Goal: Task Accomplishment & Management: Use online tool/utility

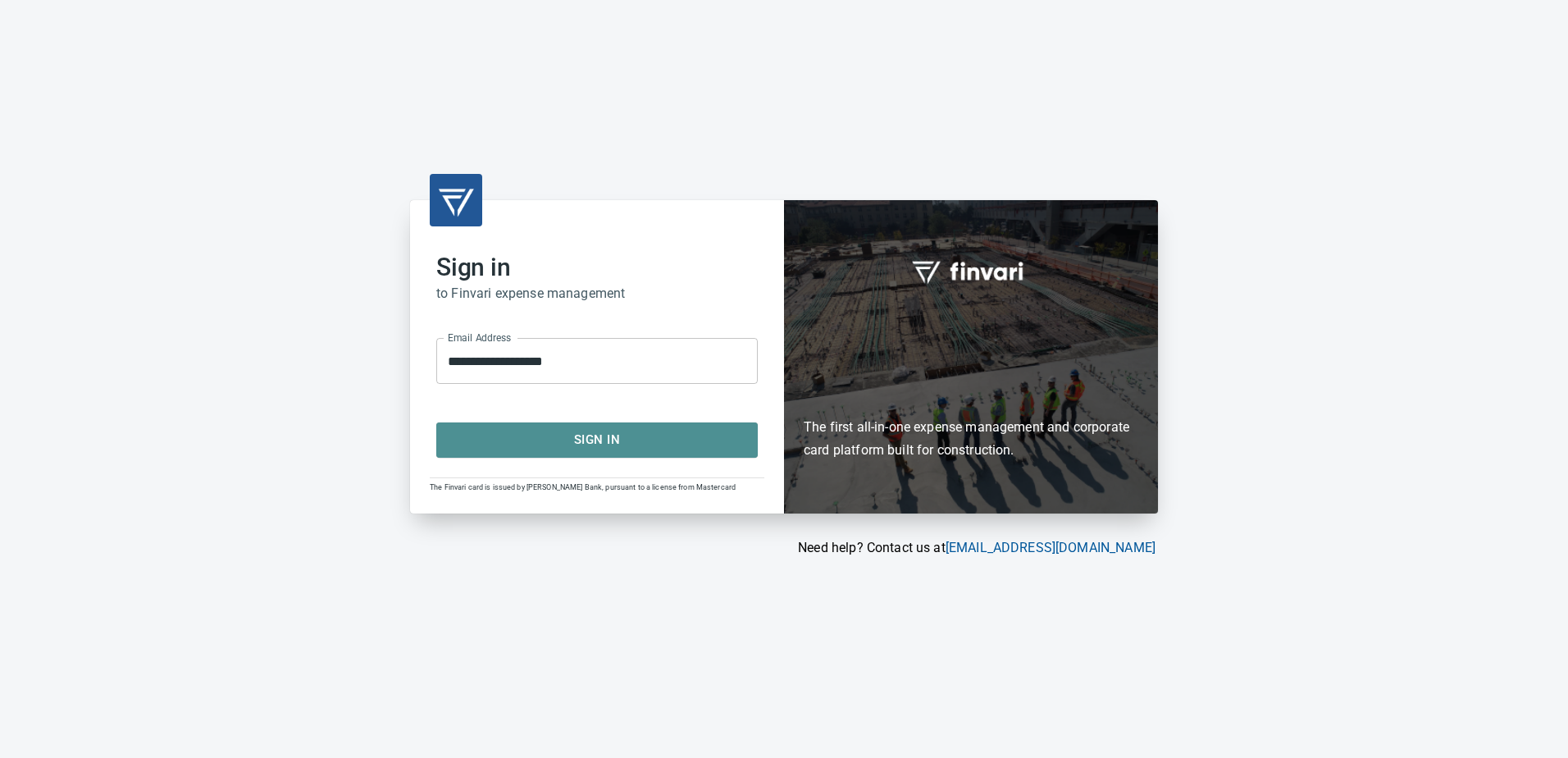
click at [576, 447] on span "Sign In" at bounding box center [597, 439] width 286 height 21
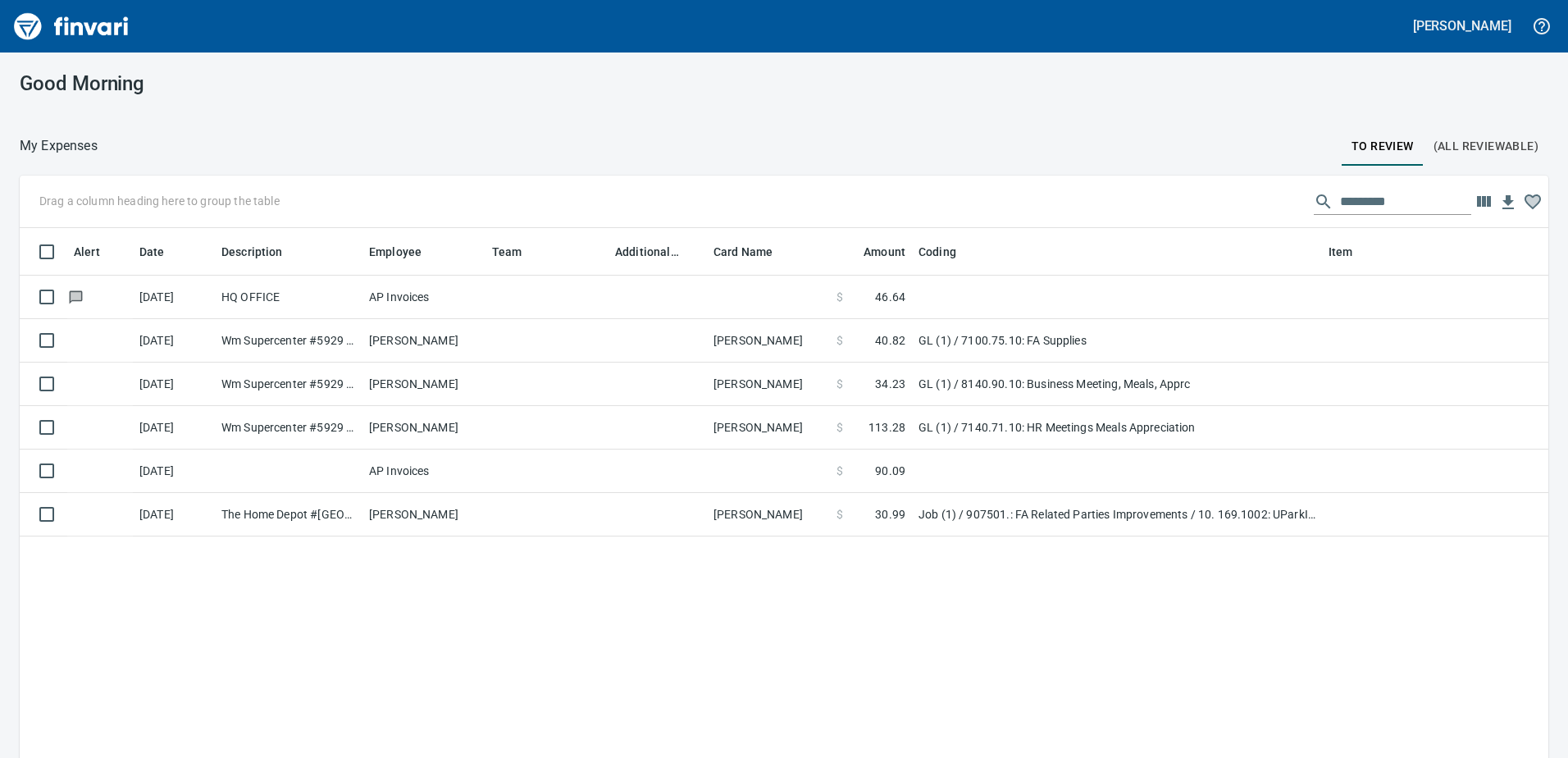
scroll to position [2, 2]
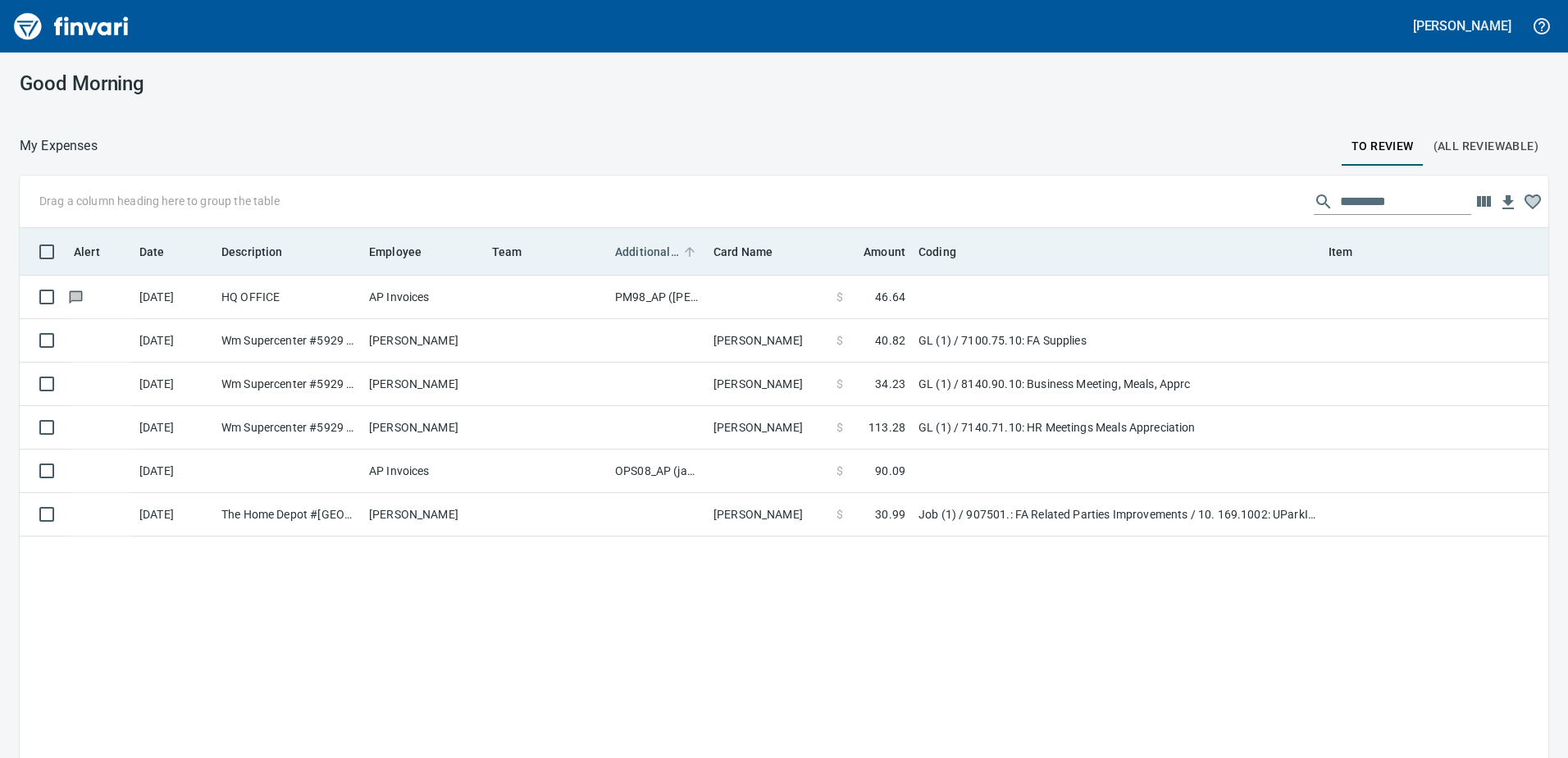
click at [635, 249] on span "Additional Reviewer" at bounding box center [646, 251] width 64 height 20
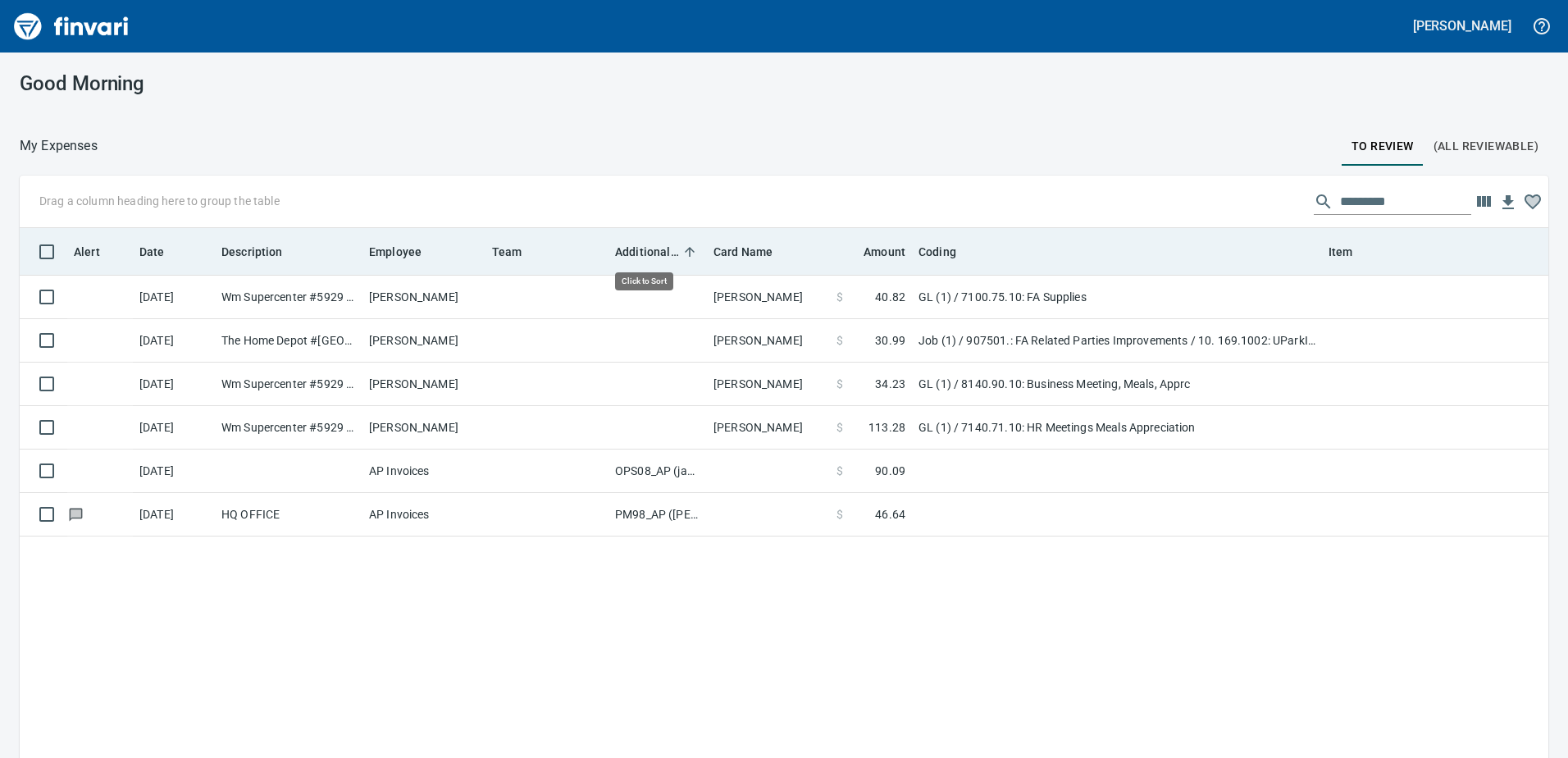
click at [635, 249] on span "Additional Reviewer" at bounding box center [646, 251] width 64 height 20
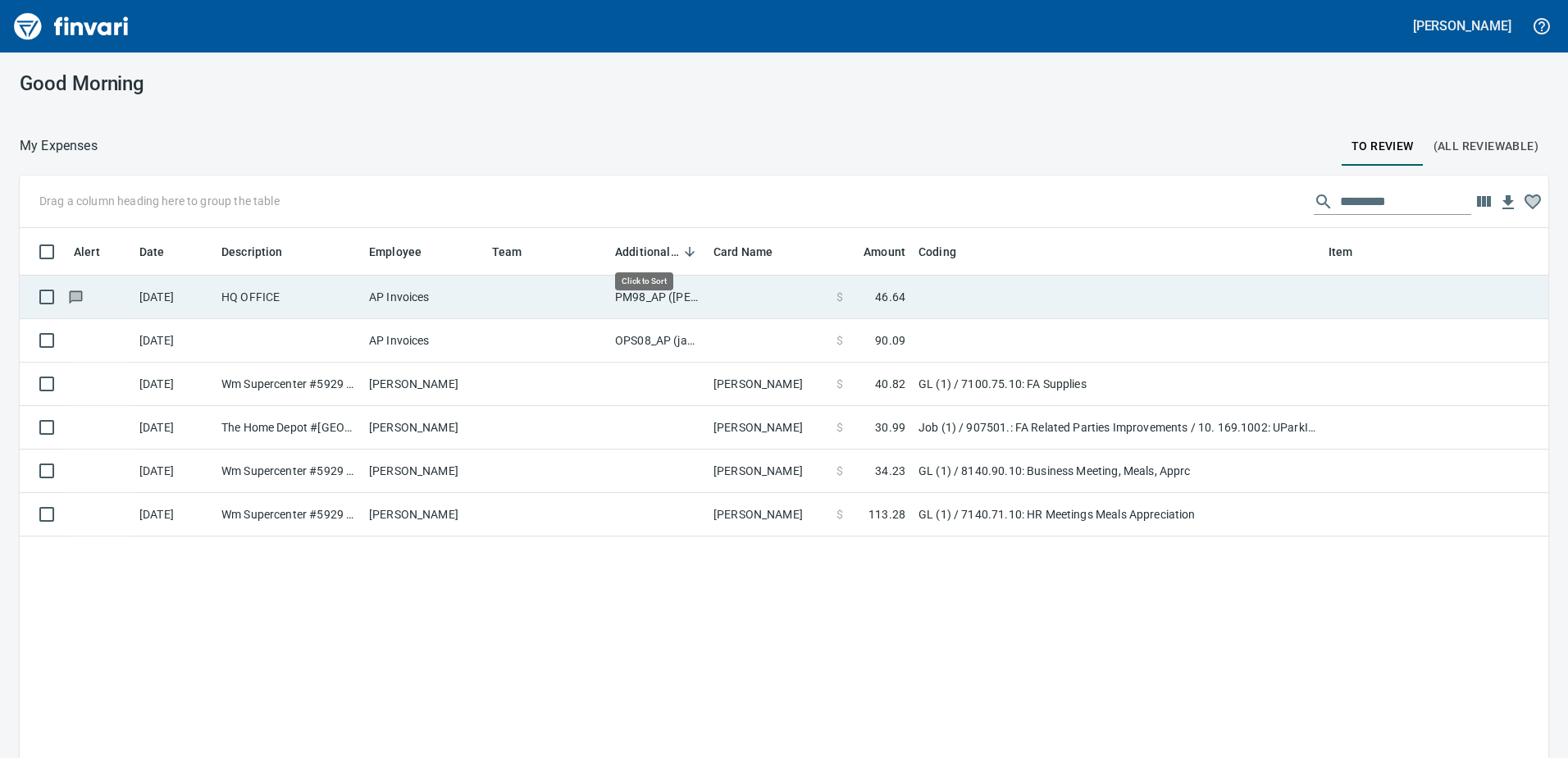
scroll to position [565, 1503]
click at [651, 296] on td "PM98_AP ([PERSON_NAME], [PERSON_NAME])" at bounding box center [657, 297] width 98 height 44
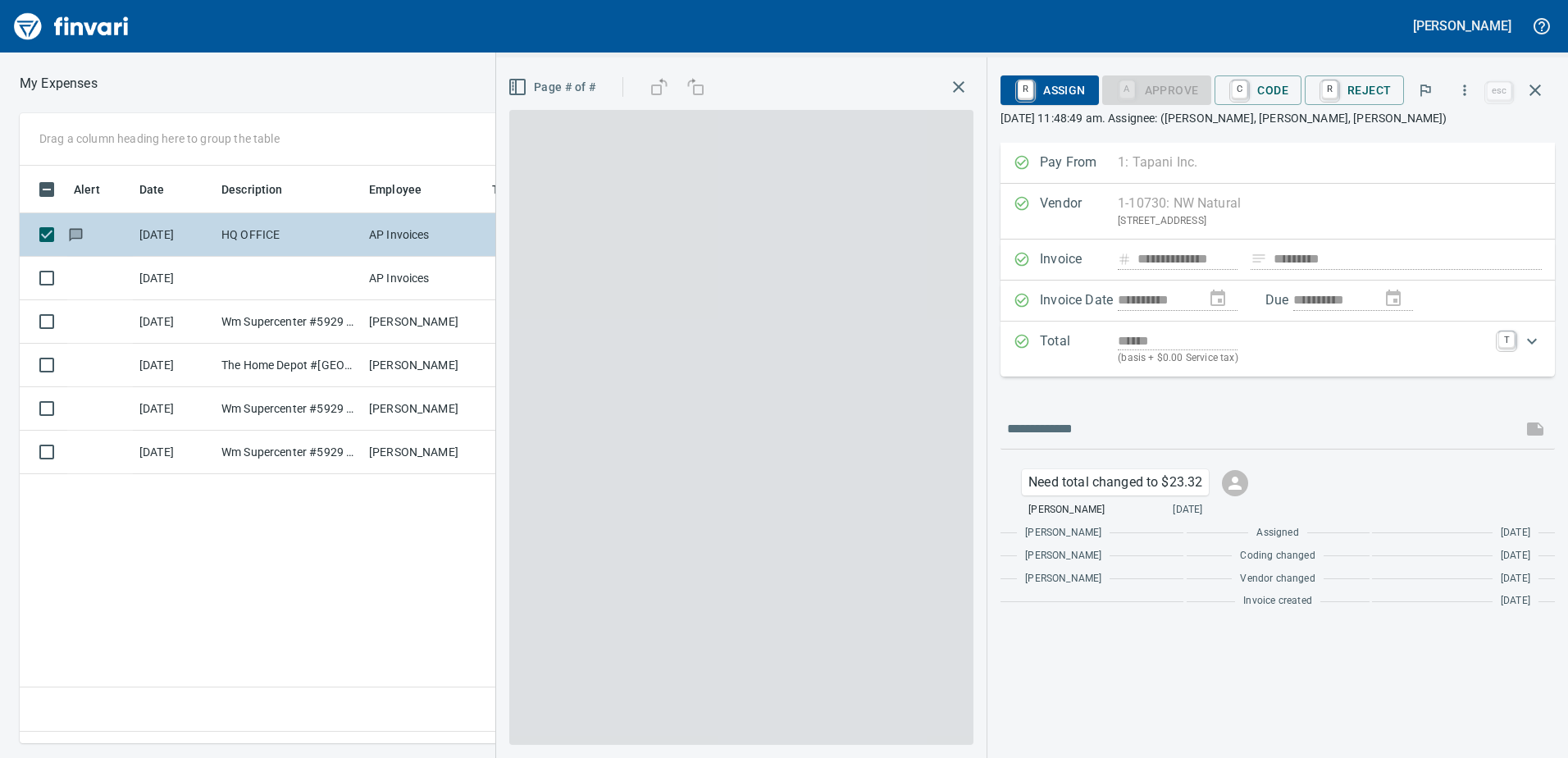
scroll to position [552, 1106]
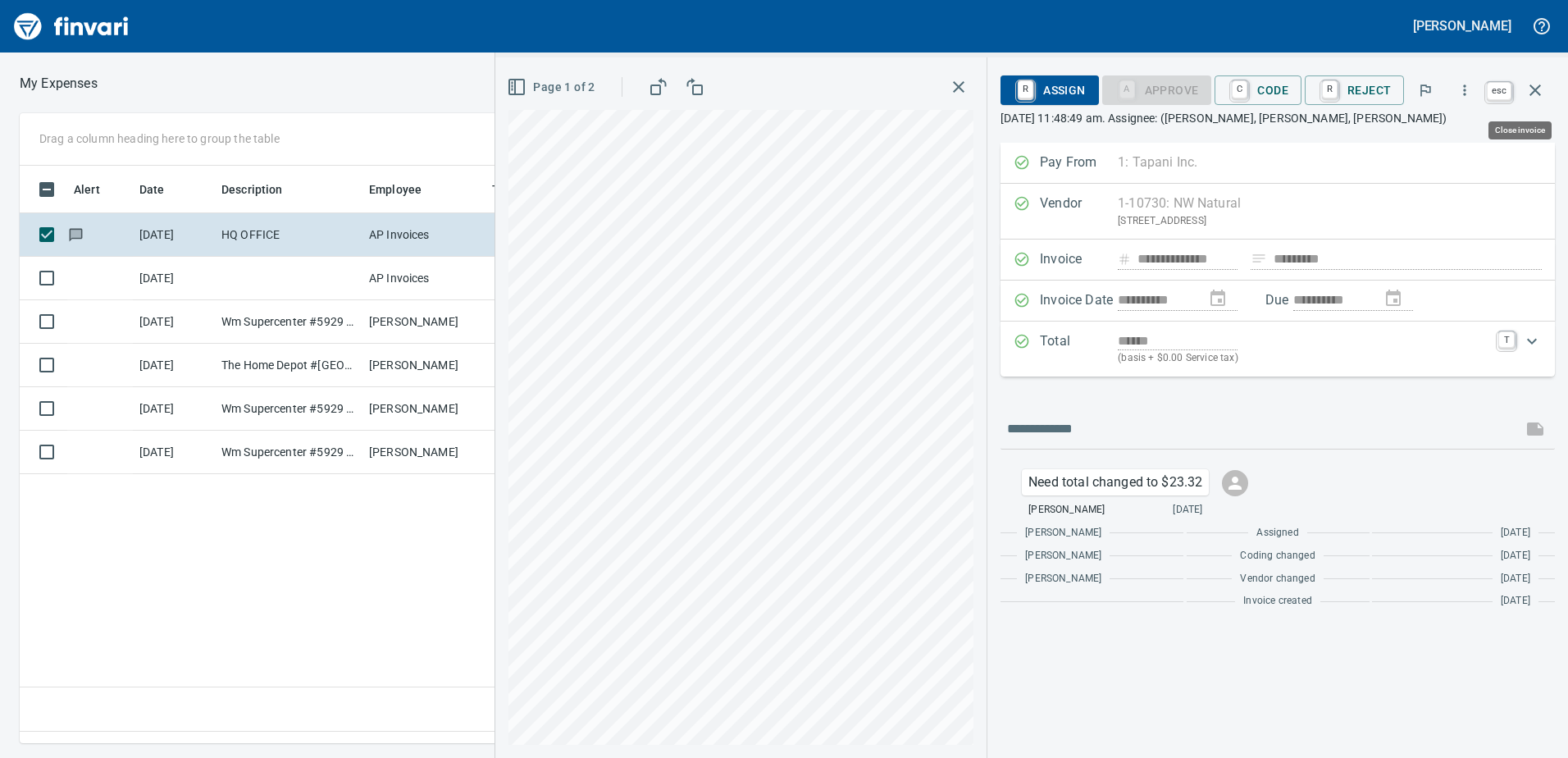
click at [1534, 86] on icon "button" at bounding box center [1535, 90] width 20 height 20
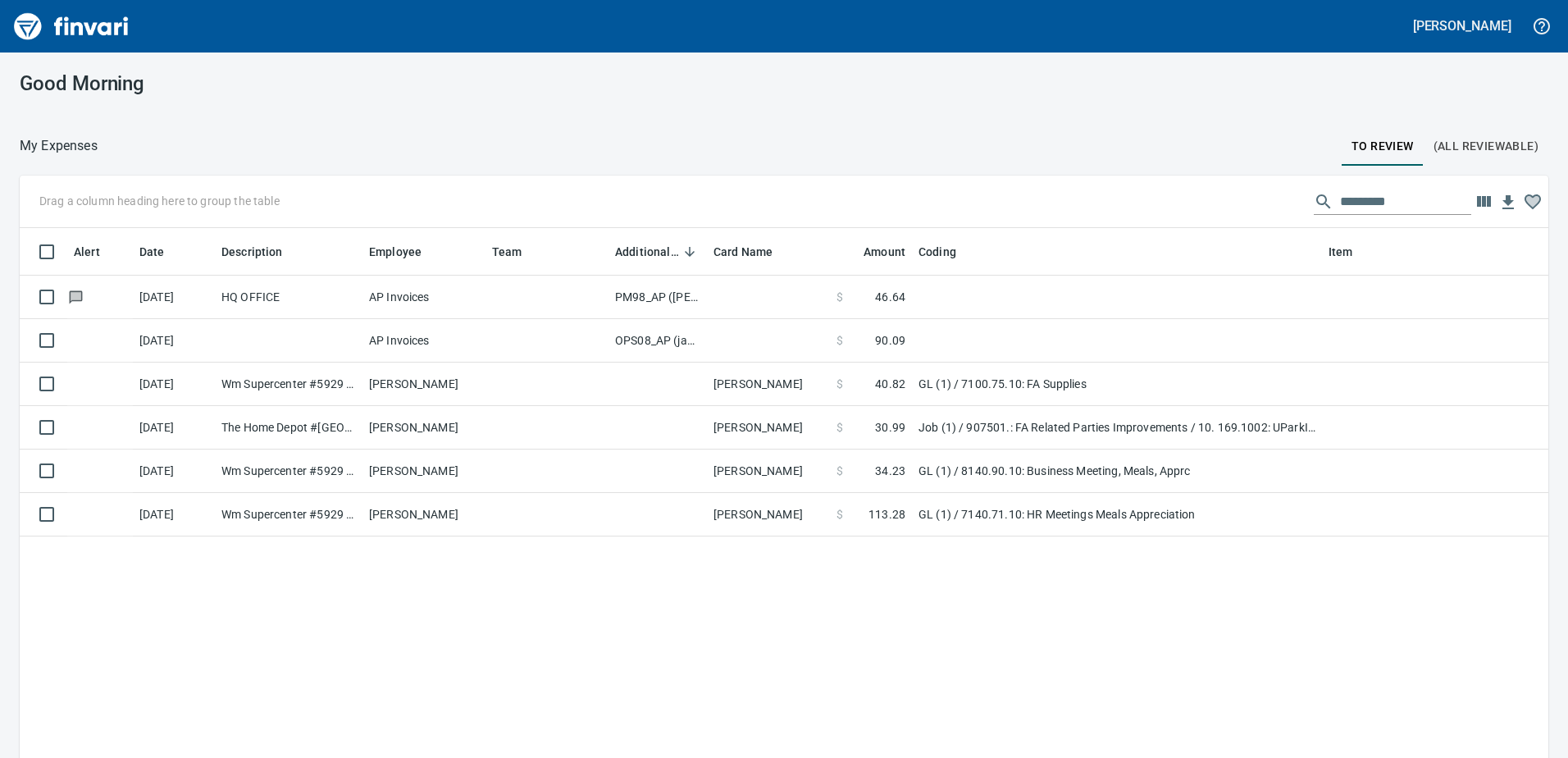
scroll to position [565, 1503]
